Goal: Ask a question

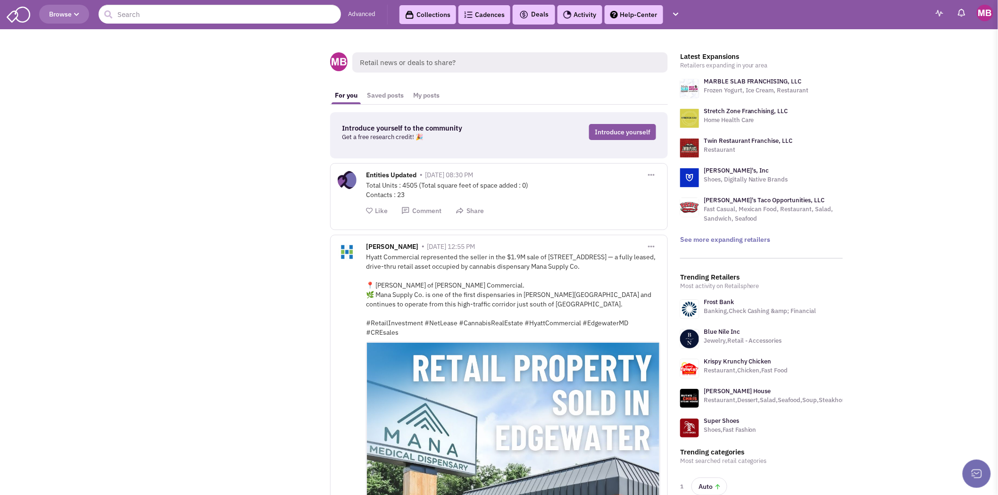
click at [637, 17] on link "Help-Center" at bounding box center [633, 14] width 58 height 19
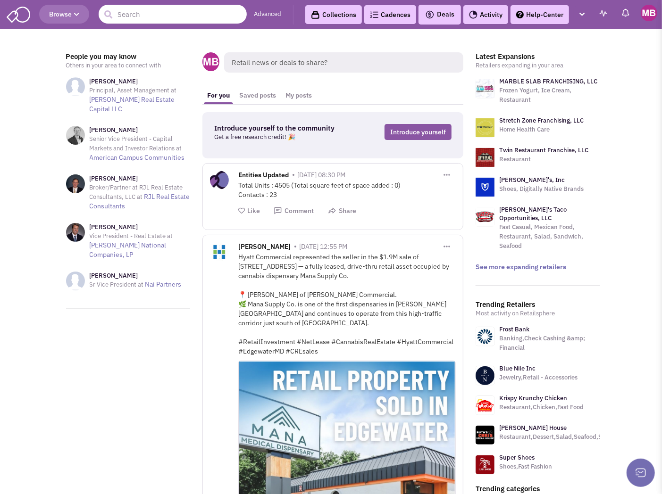
click at [158, 8] on input "text" at bounding box center [173, 14] width 148 height 19
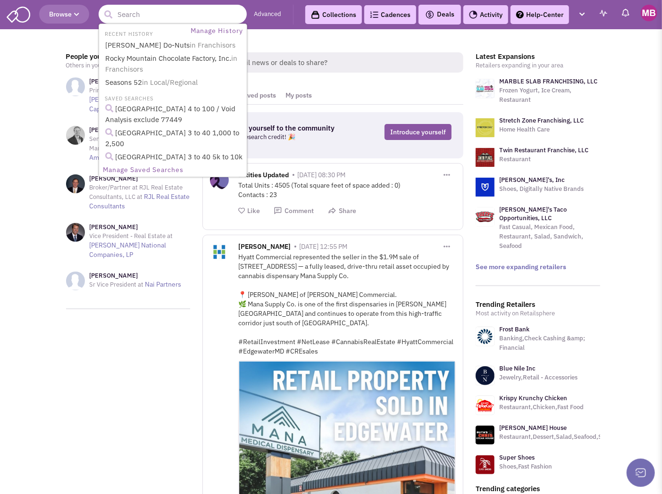
type input "v"
click at [157, 15] on input "text" at bounding box center [173, 14] width 148 height 19
